Goal: Navigation & Orientation: Find specific page/section

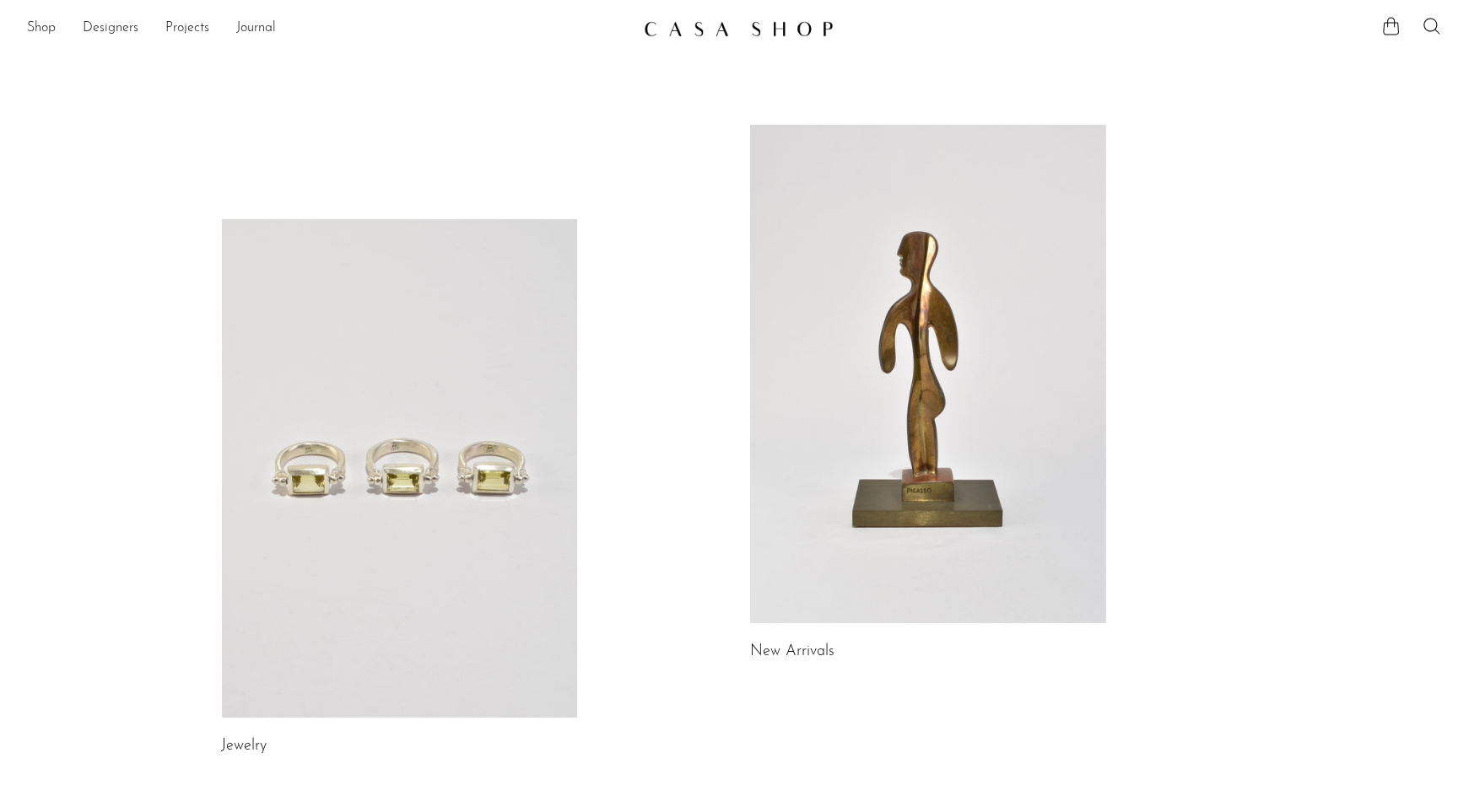
click at [117, 30] on link "Designers" at bounding box center [111, 29] width 55 height 22
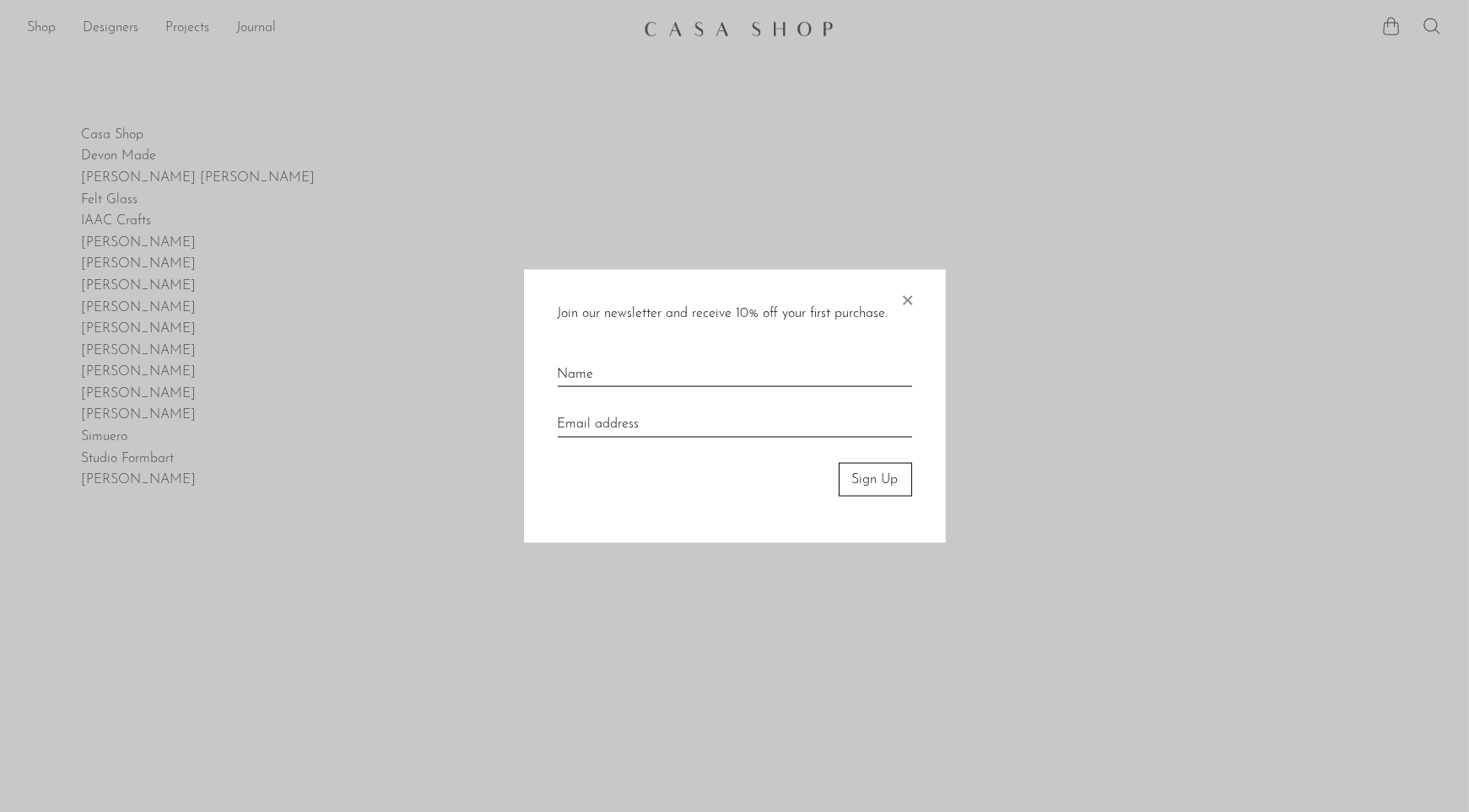
click at [915, 288] on span "×" at bounding box center [908, 296] width 17 height 53
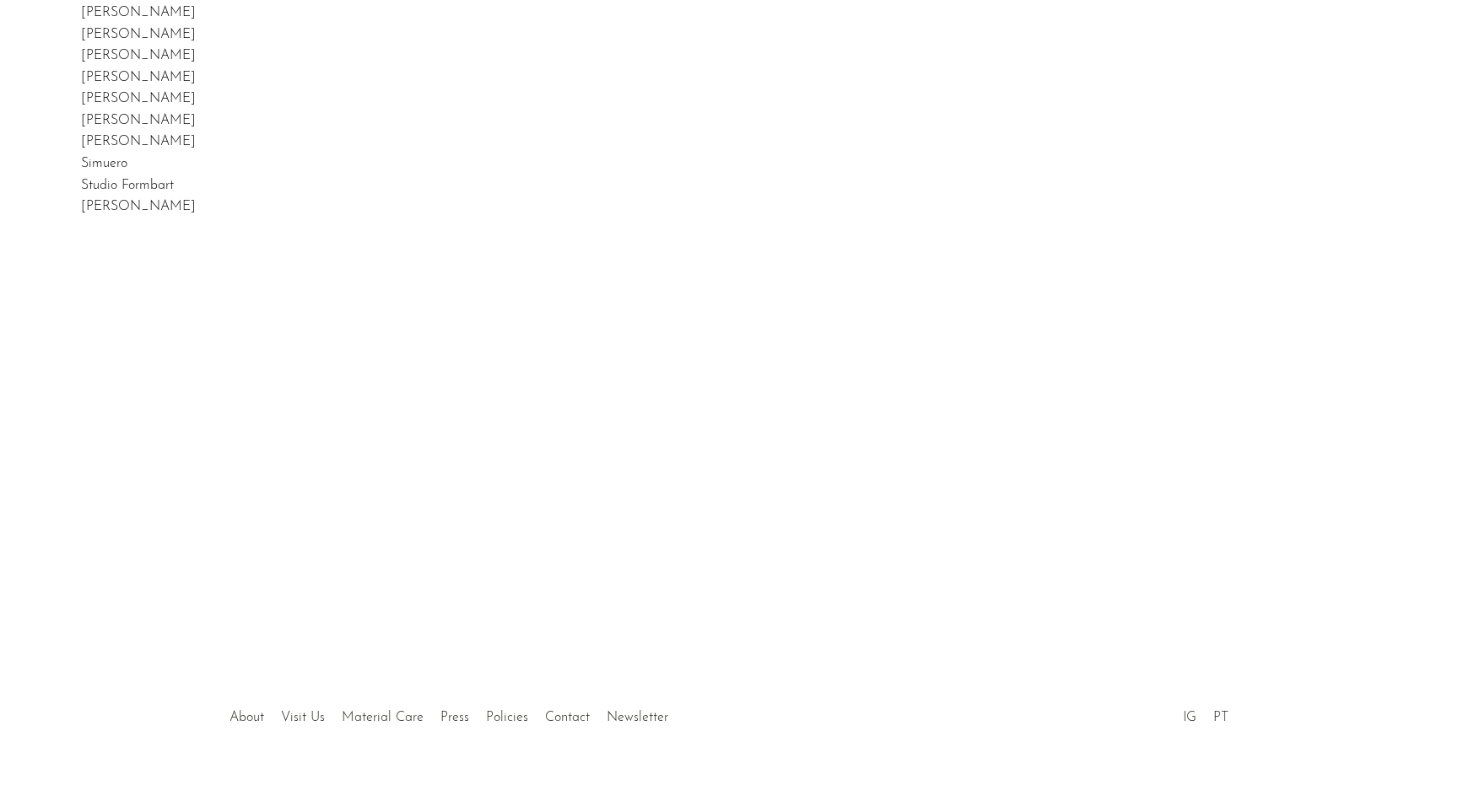
scroll to position [291, 0]
click at [317, 700] on link "Visit Us" at bounding box center [304, 700] width 44 height 13
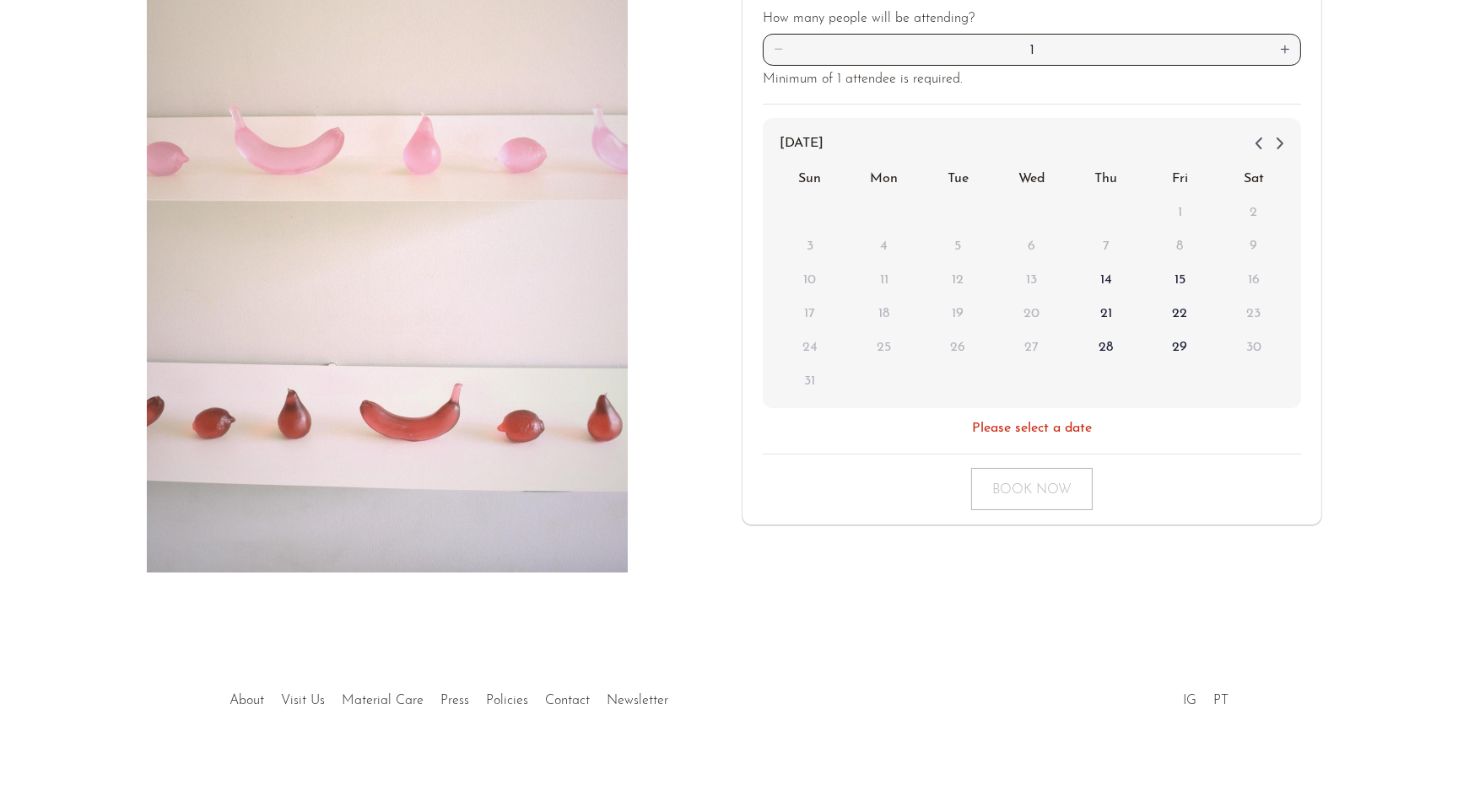
scroll to position [262, 0]
click at [241, 706] on link "About" at bounding box center [248, 701] width 34 height 13
